Goal: Task Accomplishment & Management: Use online tool/utility

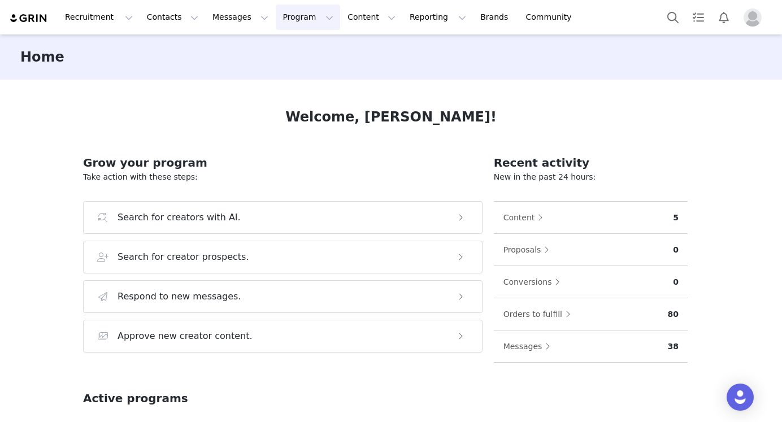
click at [293, 24] on button "Program Program" at bounding box center [308, 17] width 64 height 25
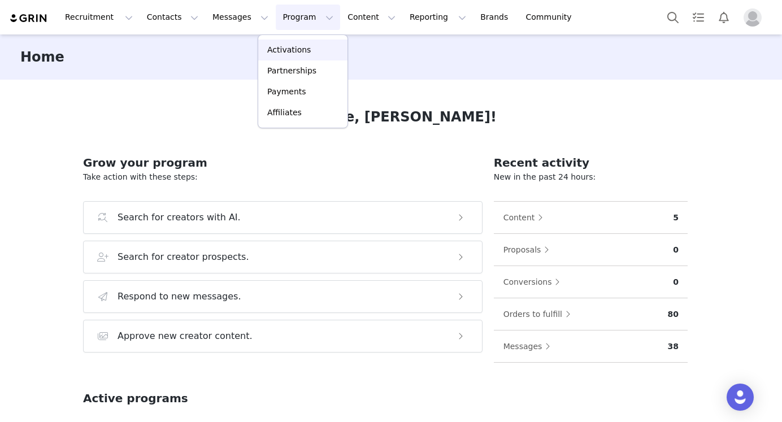
click at [297, 53] on p "Activations" at bounding box center [289, 50] width 44 height 12
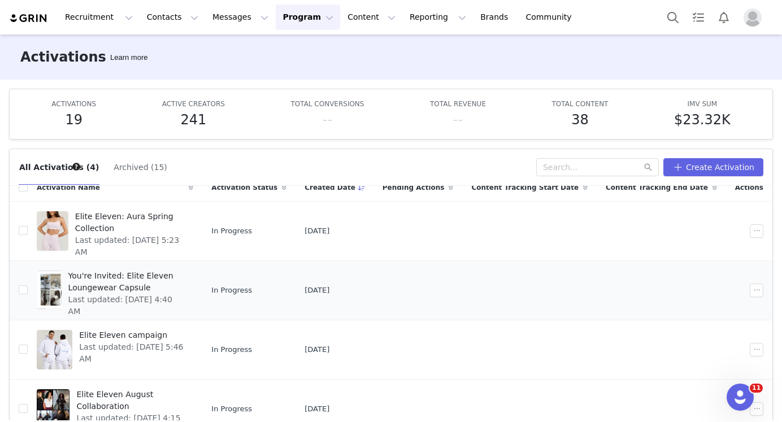
scroll to position [59, 0]
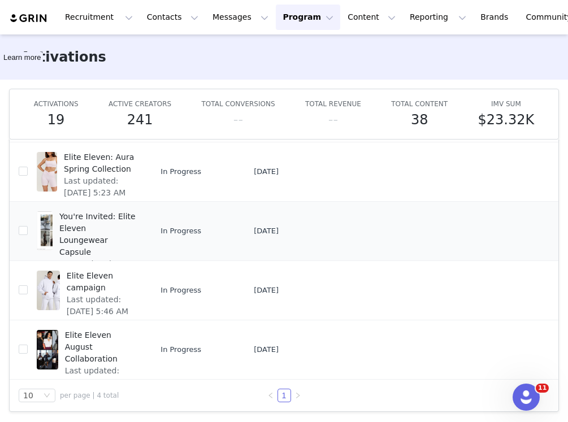
click at [87, 222] on span "You're Invited: Elite Eleven Loungewear Capsule" at bounding box center [97, 234] width 76 height 47
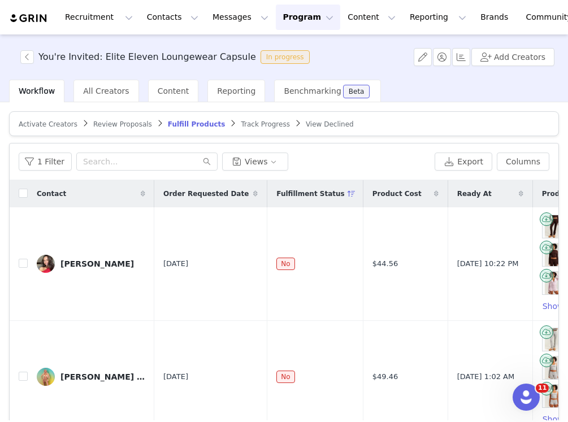
click at [58, 125] on span "Activate Creators" at bounding box center [48, 124] width 59 height 8
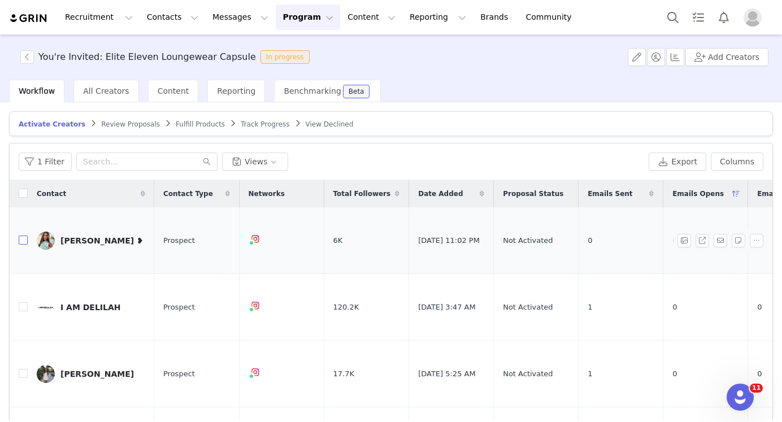
click at [21, 241] on input "checkbox" at bounding box center [23, 240] width 9 height 9
checkbox input "true"
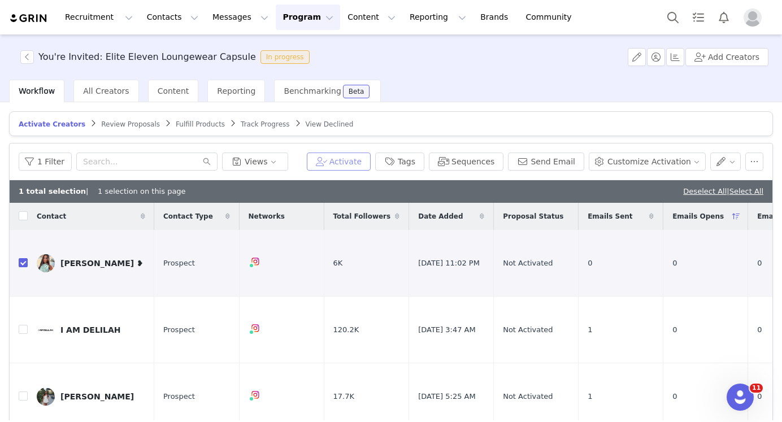
click at [365, 164] on button "Activate" at bounding box center [339, 162] width 64 height 18
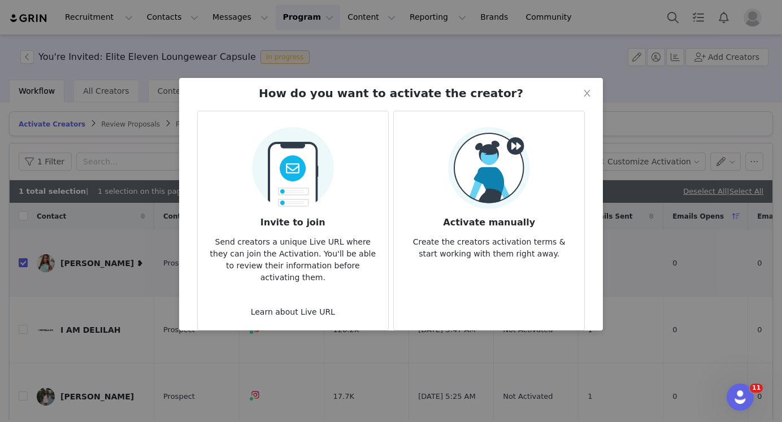
click at [296, 211] on h3 "Invite to join" at bounding box center [293, 219] width 172 height 20
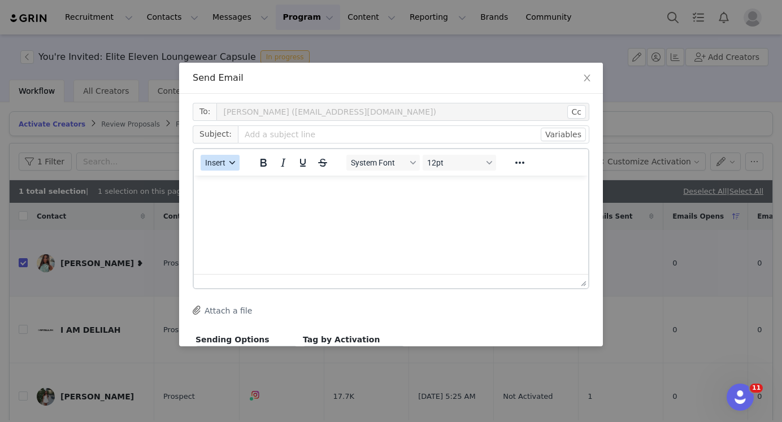
click at [235, 167] on button "Insert" at bounding box center [220, 163] width 39 height 16
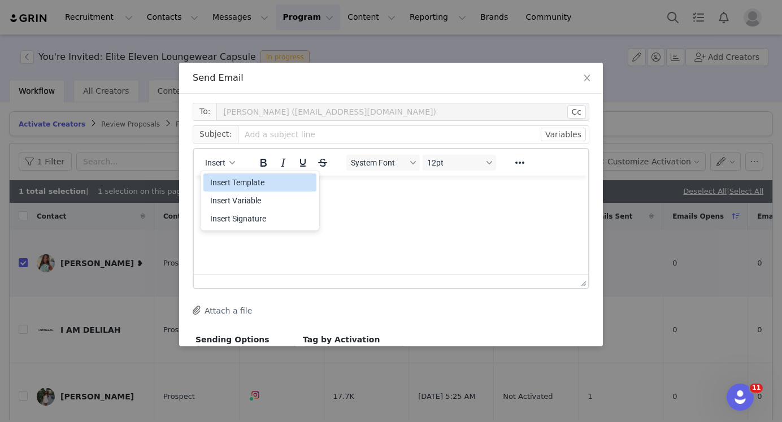
click at [249, 182] on div "Insert Template" at bounding box center [261, 183] width 102 height 14
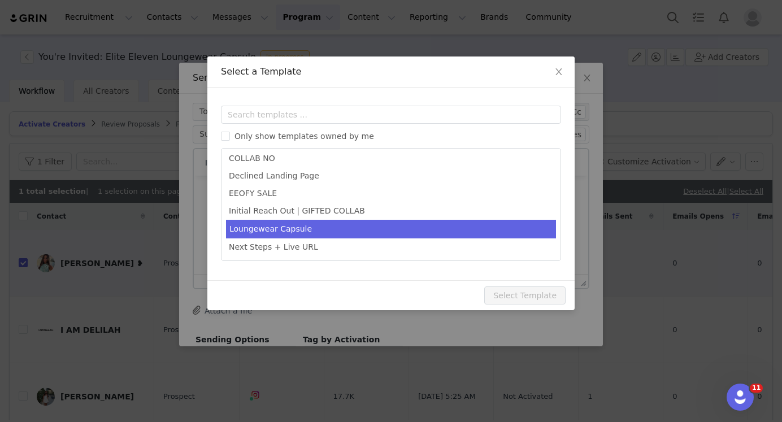
click at [292, 234] on li "Loungewear Capsule" at bounding box center [391, 229] width 330 height 19
type input "Elite Eleven Loungewear Capsule Campaign"
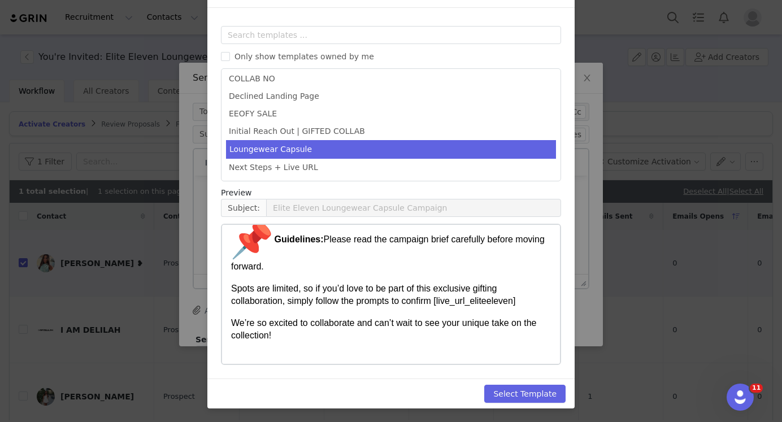
scroll to position [531, 0]
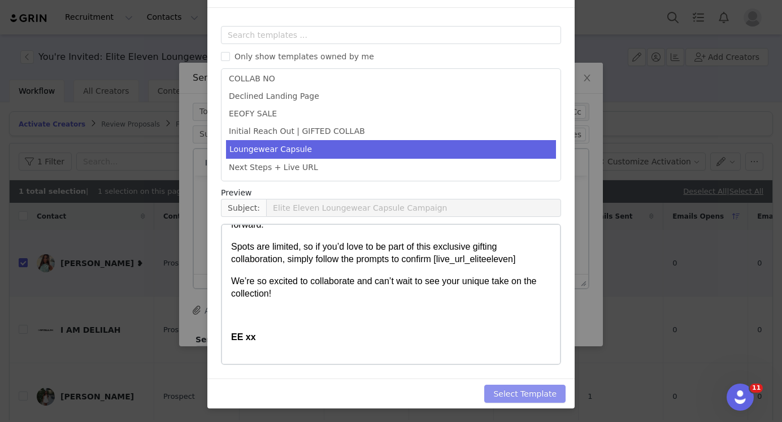
click at [511, 392] on button "Select Template" at bounding box center [524, 394] width 81 height 18
type input "Elite Eleven Loungewear Capsule Campaign"
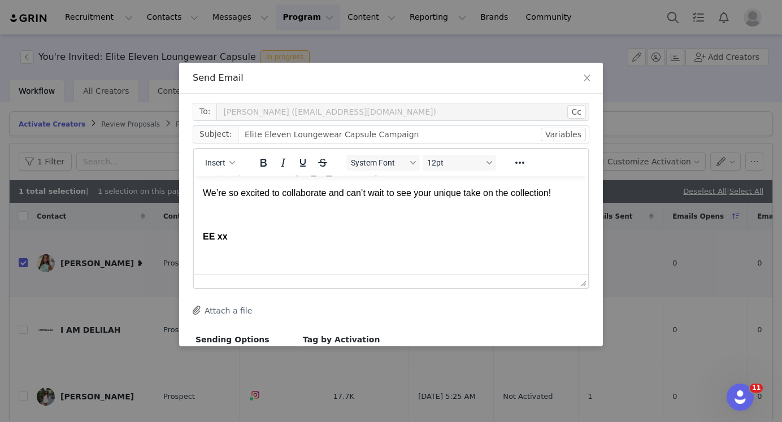
scroll to position [71, 0]
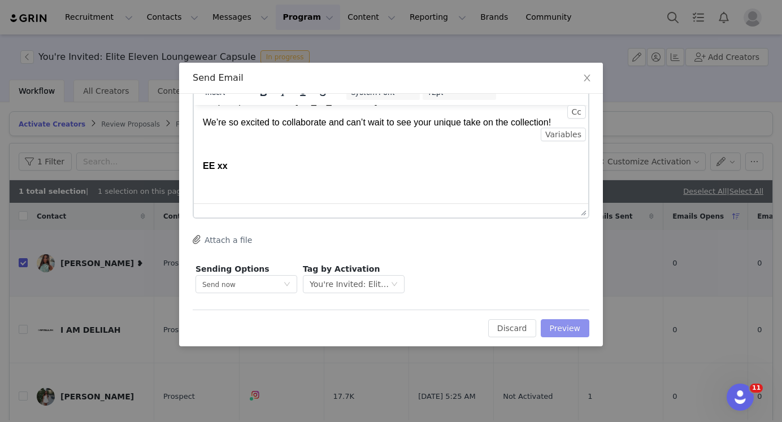
click at [559, 325] on button "Preview" at bounding box center [565, 328] width 49 height 18
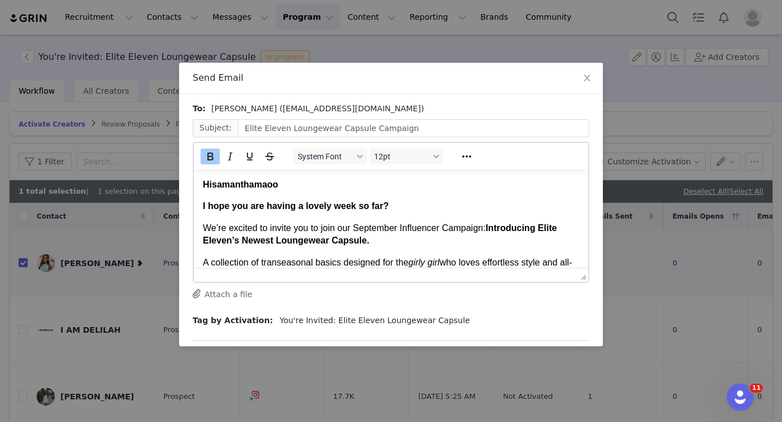
scroll to position [31, 0]
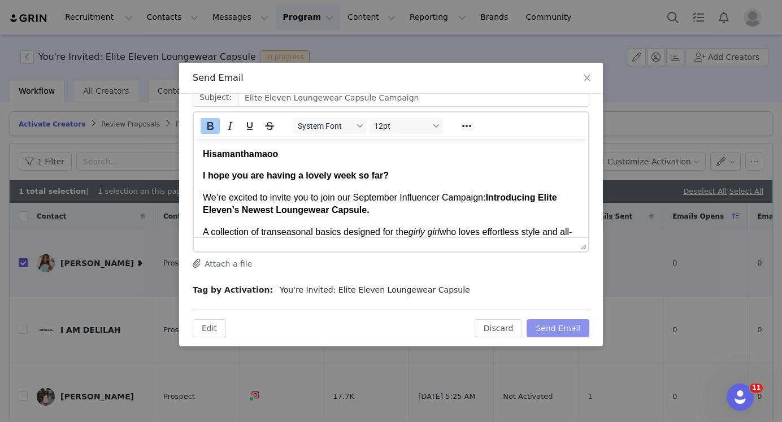
click at [560, 327] on button "Send Email" at bounding box center [558, 328] width 63 height 18
